Goal: Task Accomplishment & Management: Complete application form

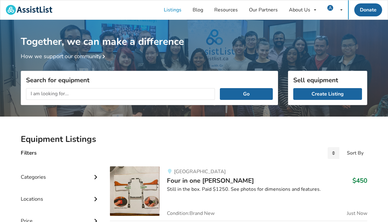
click at [104, 97] on input "text" at bounding box center [120, 94] width 189 height 12
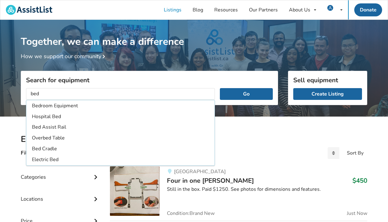
type input "bed"
click at [220, 88] on button "Go" at bounding box center [246, 94] width 53 height 12
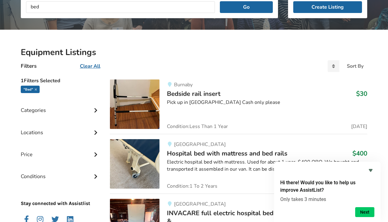
click at [95, 132] on icon at bounding box center [96, 131] width 6 height 5
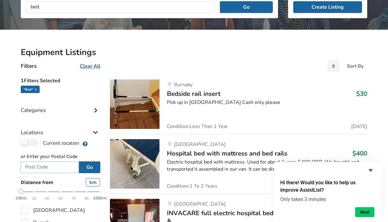
click at [55, 167] on input "text" at bounding box center [49, 168] width 59 height 12
type input "V8V 2Y4"
click at [88, 167] on button "Go" at bounding box center [89, 168] width 21 height 12
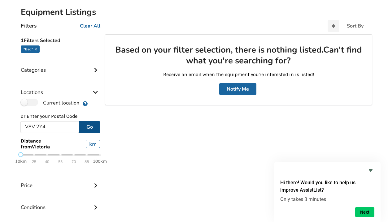
scroll to position [129, 0]
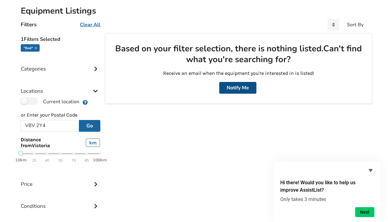
click at [231, 89] on button "Notify Me" at bounding box center [237, 88] width 37 height 12
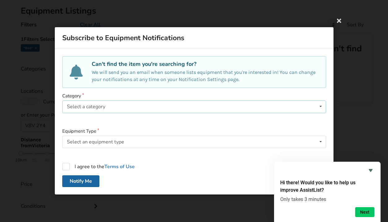
click at [103, 106] on div "Select a category" at bounding box center [86, 107] width 38 height 5
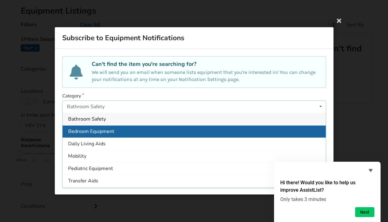
click at [95, 132] on span "Bedroom Equipment" at bounding box center [91, 131] width 46 height 7
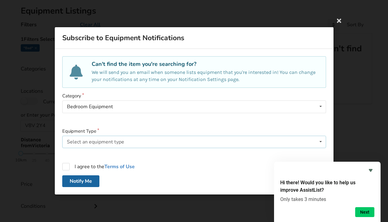
click at [83, 144] on div "Select an equipment type" at bounding box center [95, 142] width 57 height 5
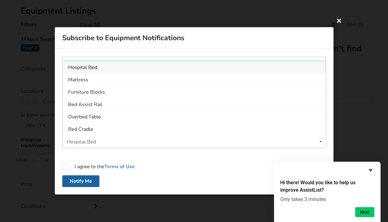
click at [86, 142] on div "Hospital Bed" at bounding box center [81, 142] width 29 height 5
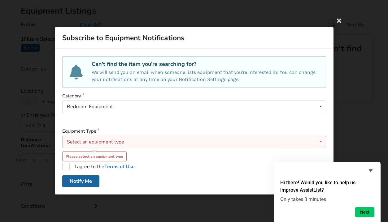
click at [114, 143] on div "Select an equipment type" at bounding box center [95, 142] width 57 height 5
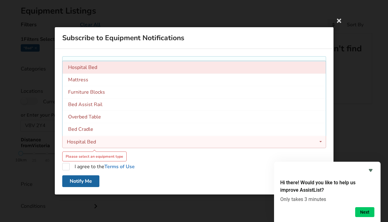
click at [86, 68] on span "Hospital Bed" at bounding box center [82, 67] width 29 height 7
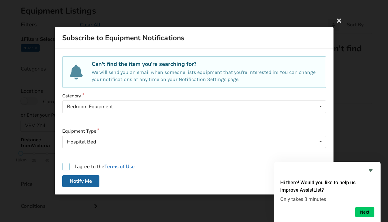
click at [66, 166] on label "I agree to the Terms of Use" at bounding box center [98, 167] width 72 height 7
checkbox input "true"
click at [78, 182] on button "Notify Me" at bounding box center [80, 182] width 37 height 12
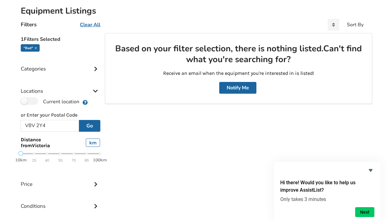
scroll to position [0, 0]
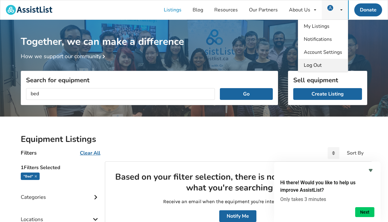
click at [313, 66] on span "Log Out" at bounding box center [313, 65] width 18 height 7
